Goal: Information Seeking & Learning: Learn about a topic

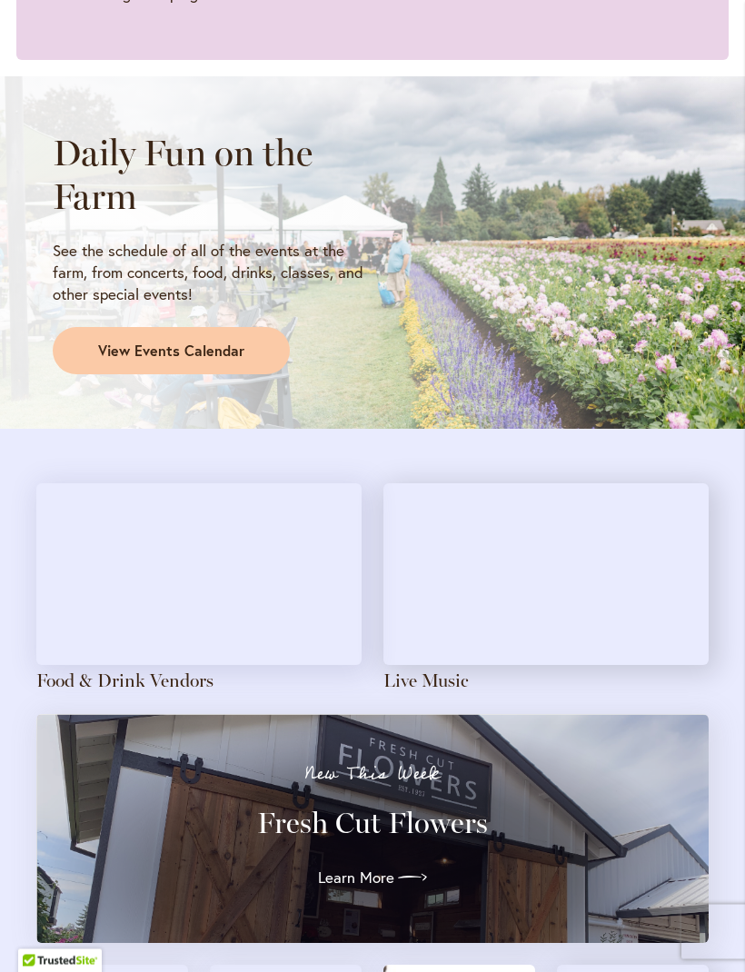
scroll to position [1372, 0]
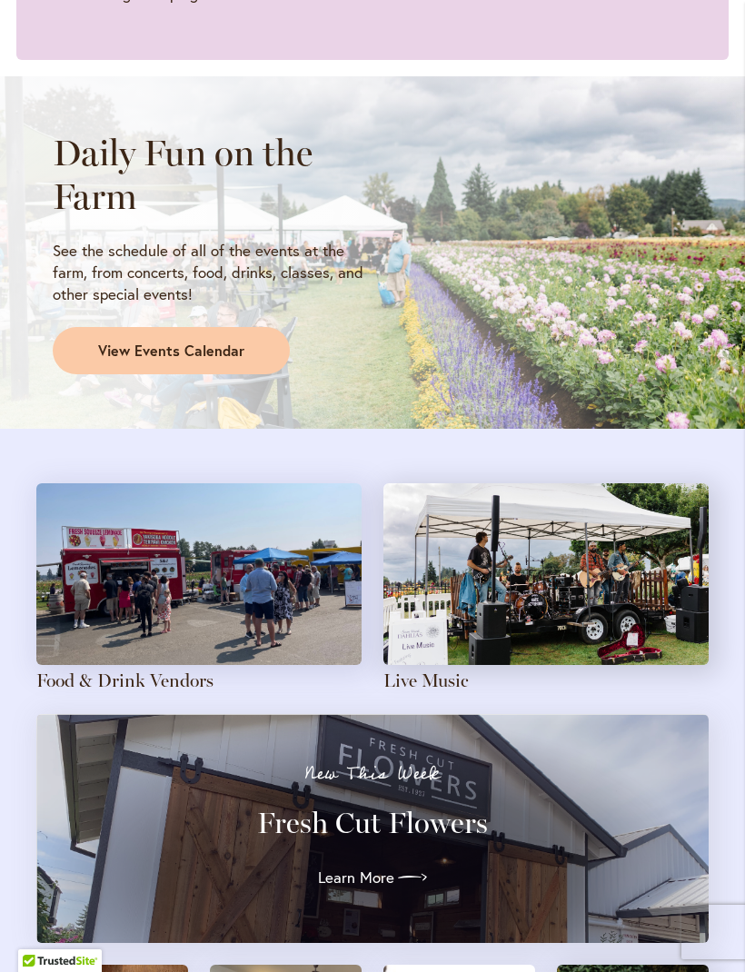
click at [435, 670] on link "Live Music" at bounding box center [425, 681] width 85 height 22
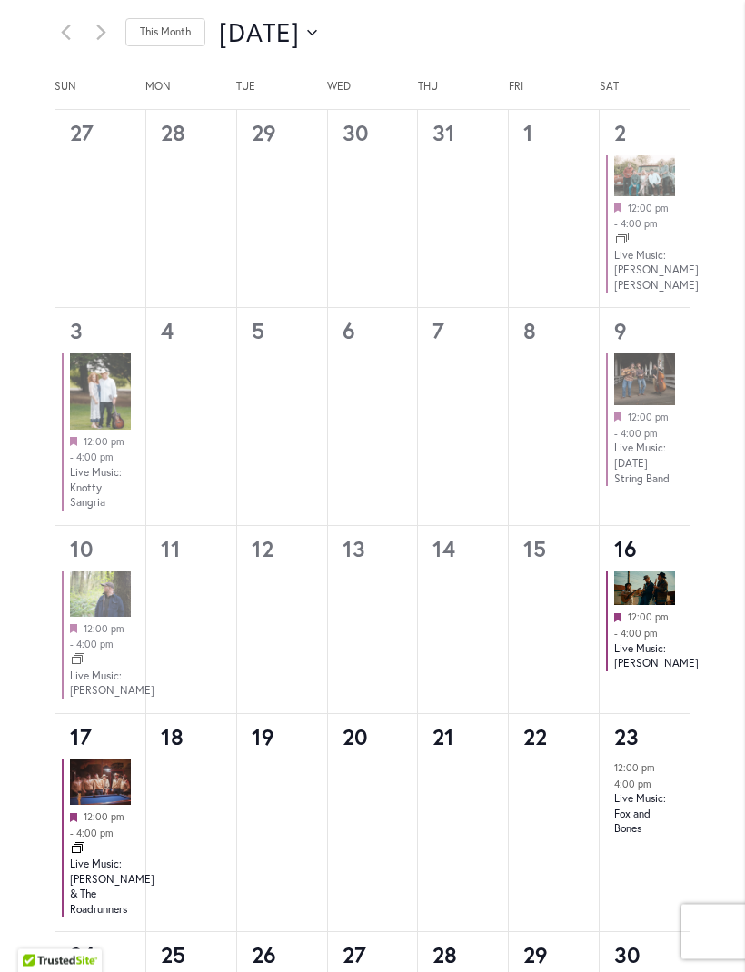
scroll to position [1031, 0]
click at [76, 892] on link "Live Music: [PERSON_NAME] & The Roadrunners" at bounding box center [112, 887] width 84 height 60
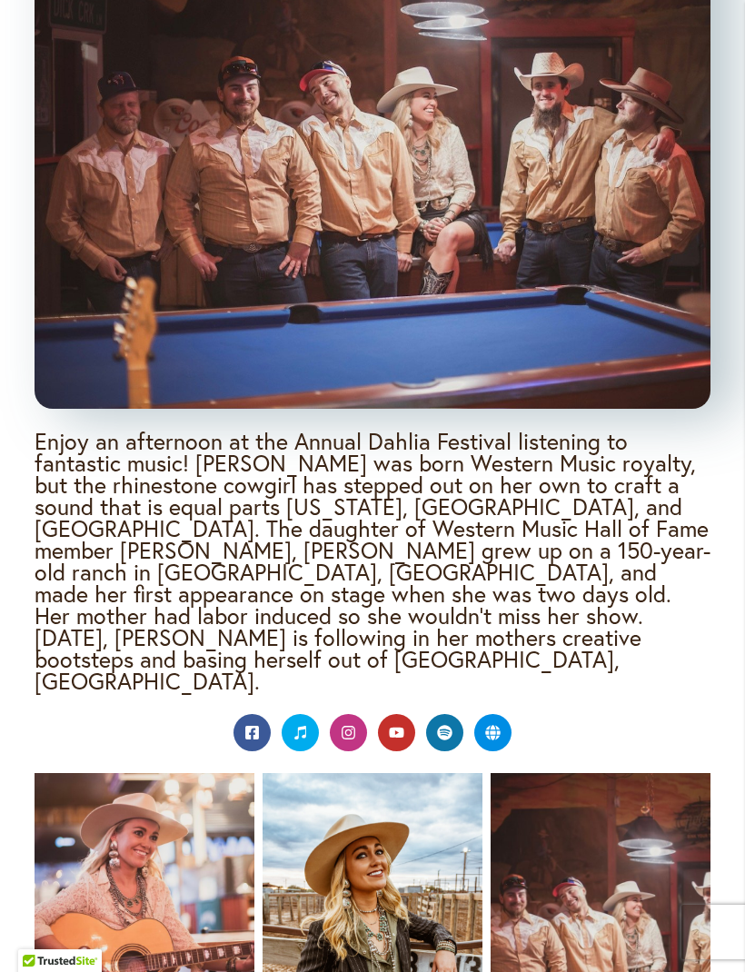
scroll to position [1737, 0]
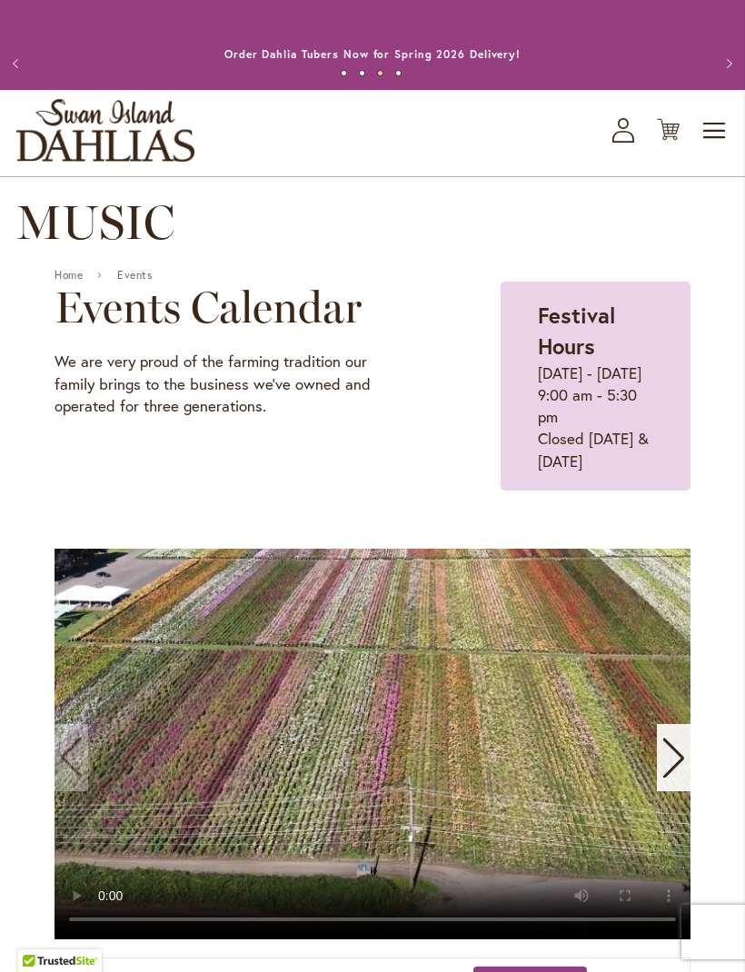
click at [719, 144] on span "Toggle Nav" at bounding box center [714, 131] width 27 height 36
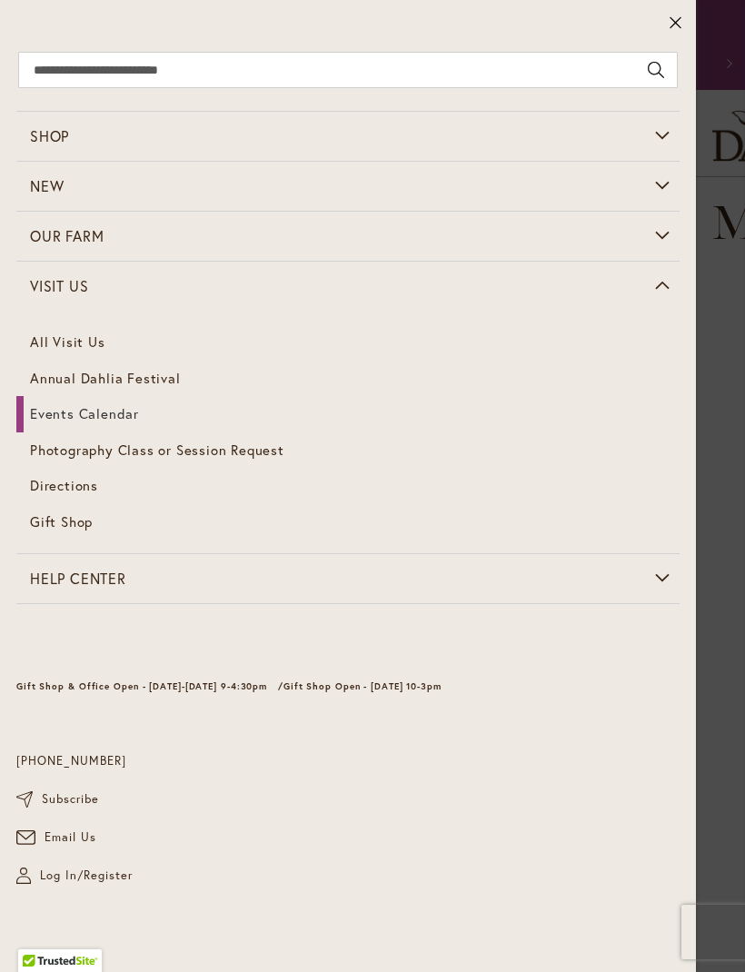
click at [65, 485] on span "Directions" at bounding box center [64, 485] width 68 height 18
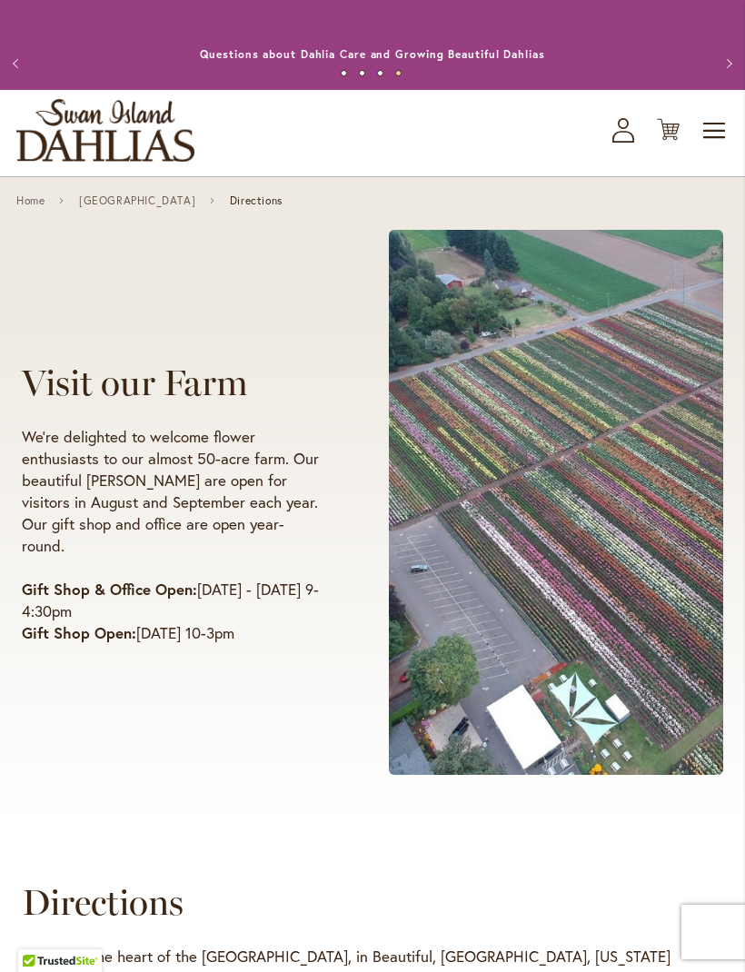
click at [603, 47] on link "Annual Dahlia Festival, August through [DATE] - [DATE] through [DATE] (And [DAT…" at bounding box center [373, 54] width 570 height 14
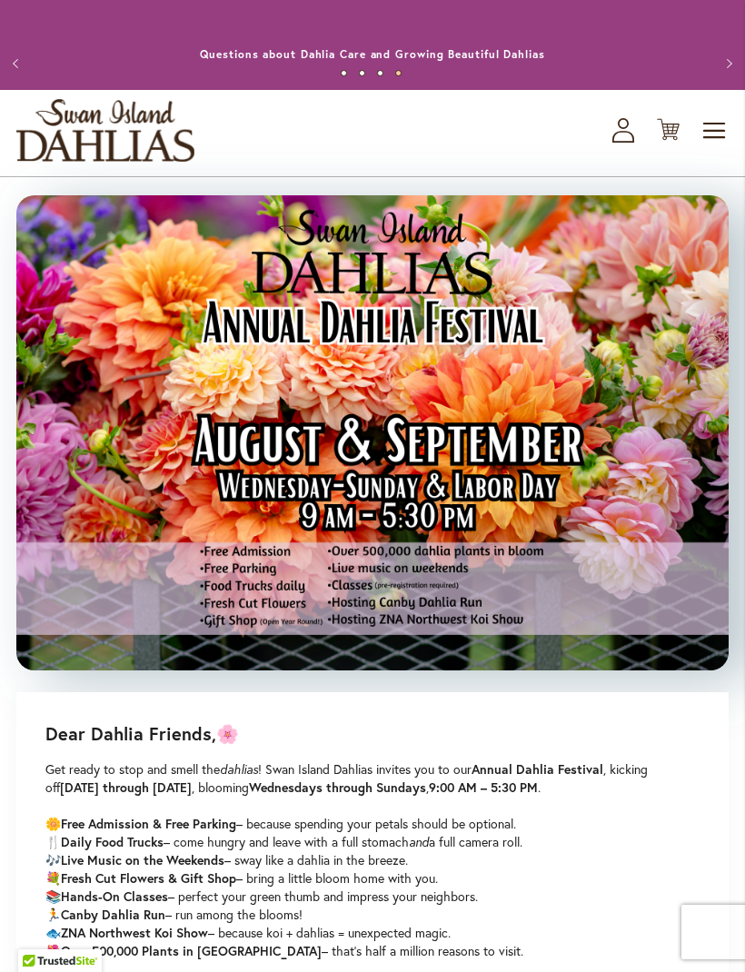
click at [735, 75] on button "Next" at bounding box center [727, 63] width 36 height 36
click at [743, 78] on button "Next" at bounding box center [727, 63] width 36 height 36
click at [736, 75] on button "Next" at bounding box center [727, 63] width 36 height 36
